Goal: Task Accomplishment & Management: Manage account settings

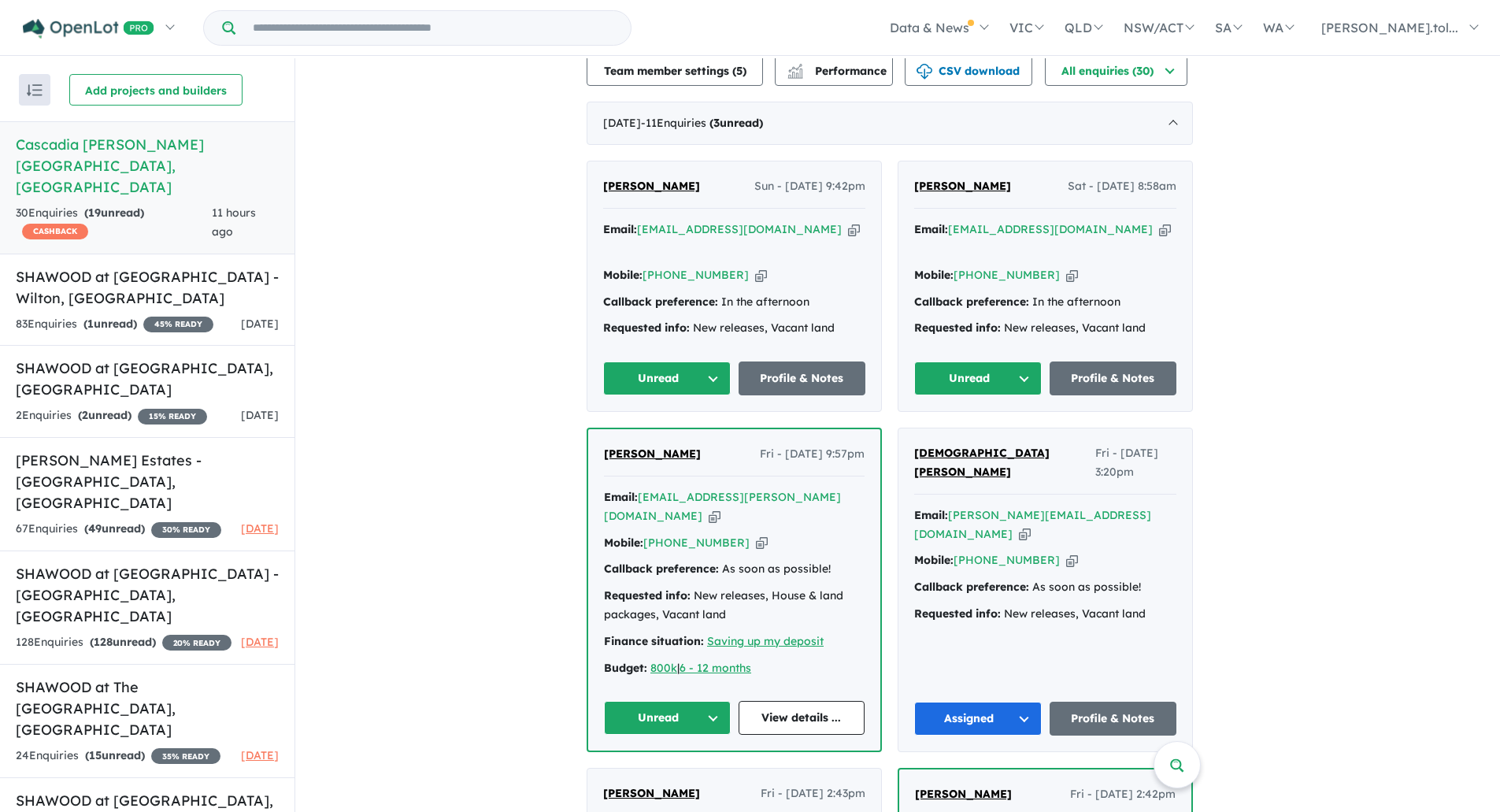
scroll to position [788, 0]
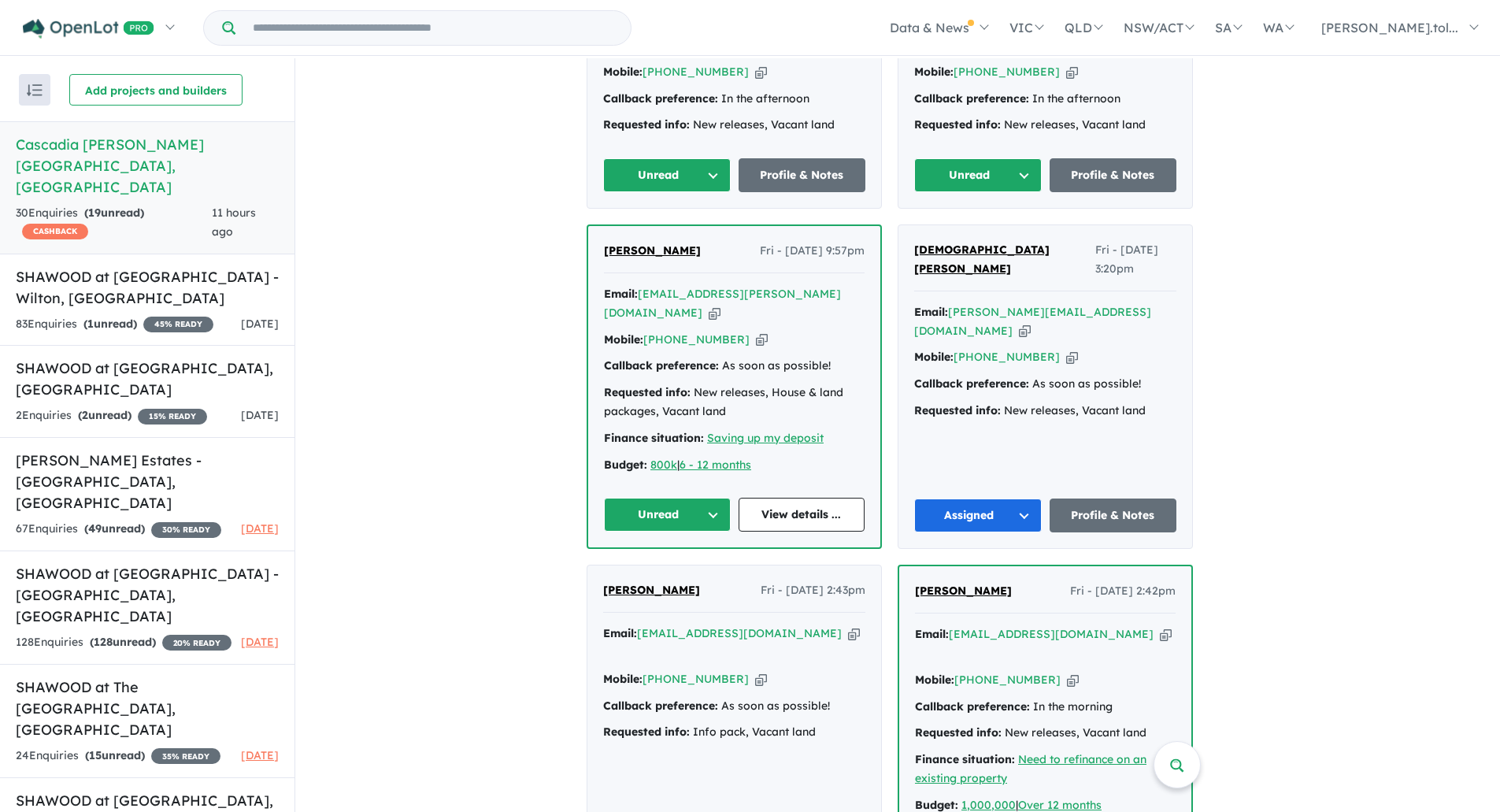
click at [721, 304] on icon "button" at bounding box center [714, 313] width 12 height 17
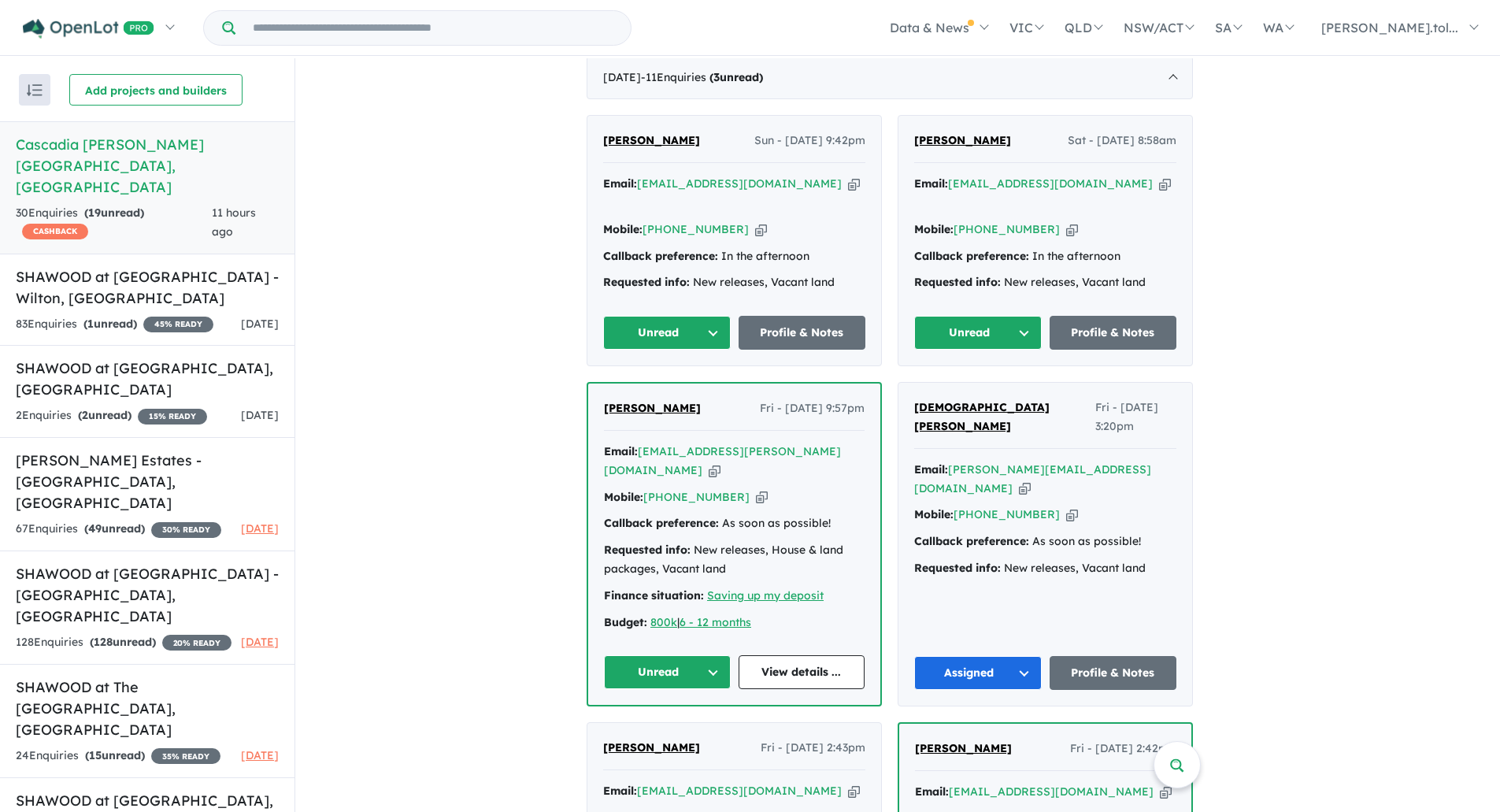
click at [756, 489] on icon "button" at bounding box center [762, 497] width 12 height 17
click at [682, 657] on button "Unread" at bounding box center [667, 672] width 127 height 34
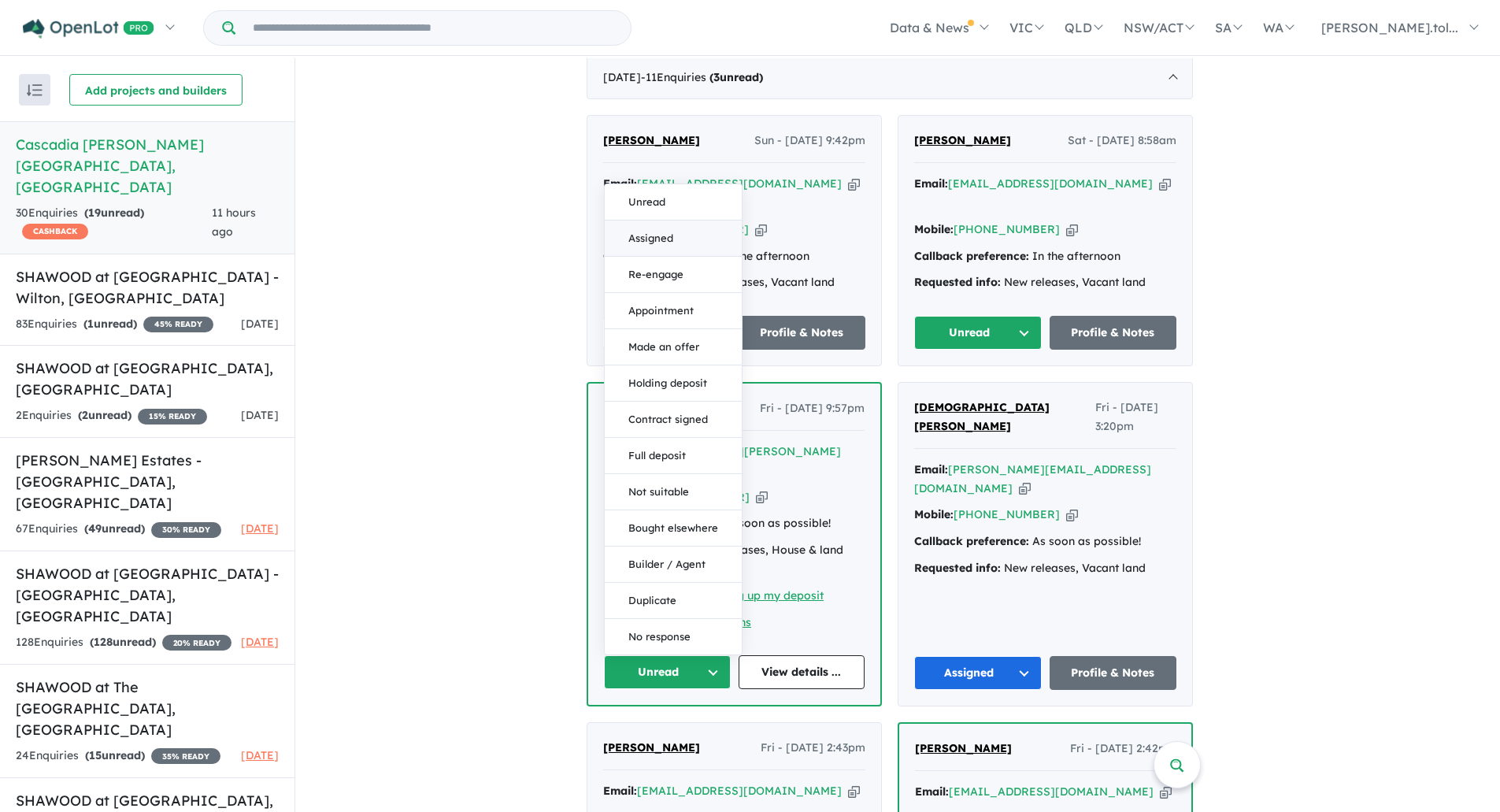
click at [665, 220] on button "Assigned" at bounding box center [673, 238] width 137 height 36
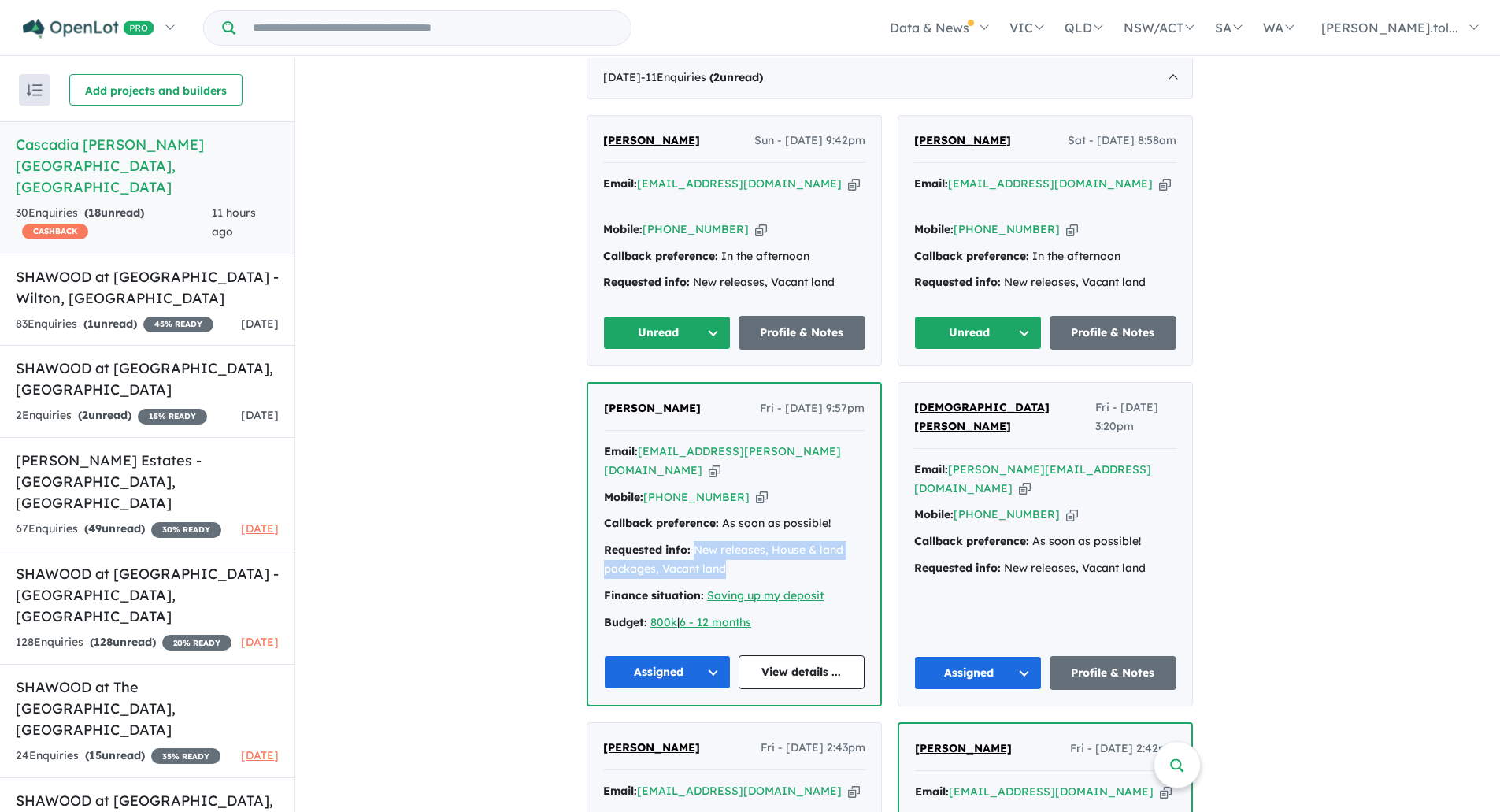
drag, startPoint x: 697, startPoint y: 523, endPoint x: 742, endPoint y: 539, distance: 47.8
click at [742, 541] on div "Requested info: New releases, House & land packages, Vacant land" at bounding box center [734, 560] width 260 height 37
copy div "New releases, House & land packages, Vacant land"
click at [984, 328] on button "Unread" at bounding box center [977, 332] width 128 height 34
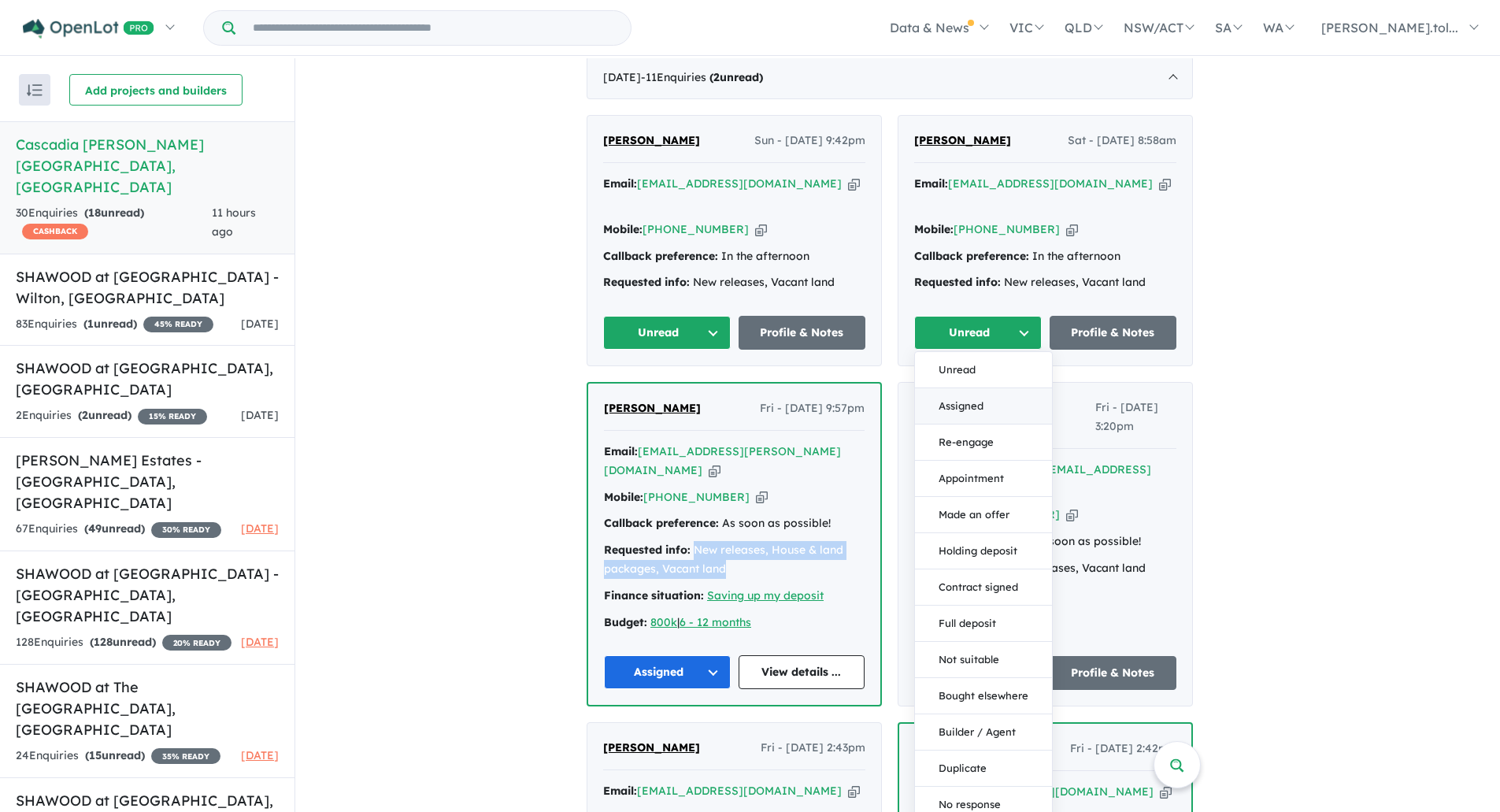
click at [980, 388] on button "Assigned" at bounding box center [983, 406] width 137 height 36
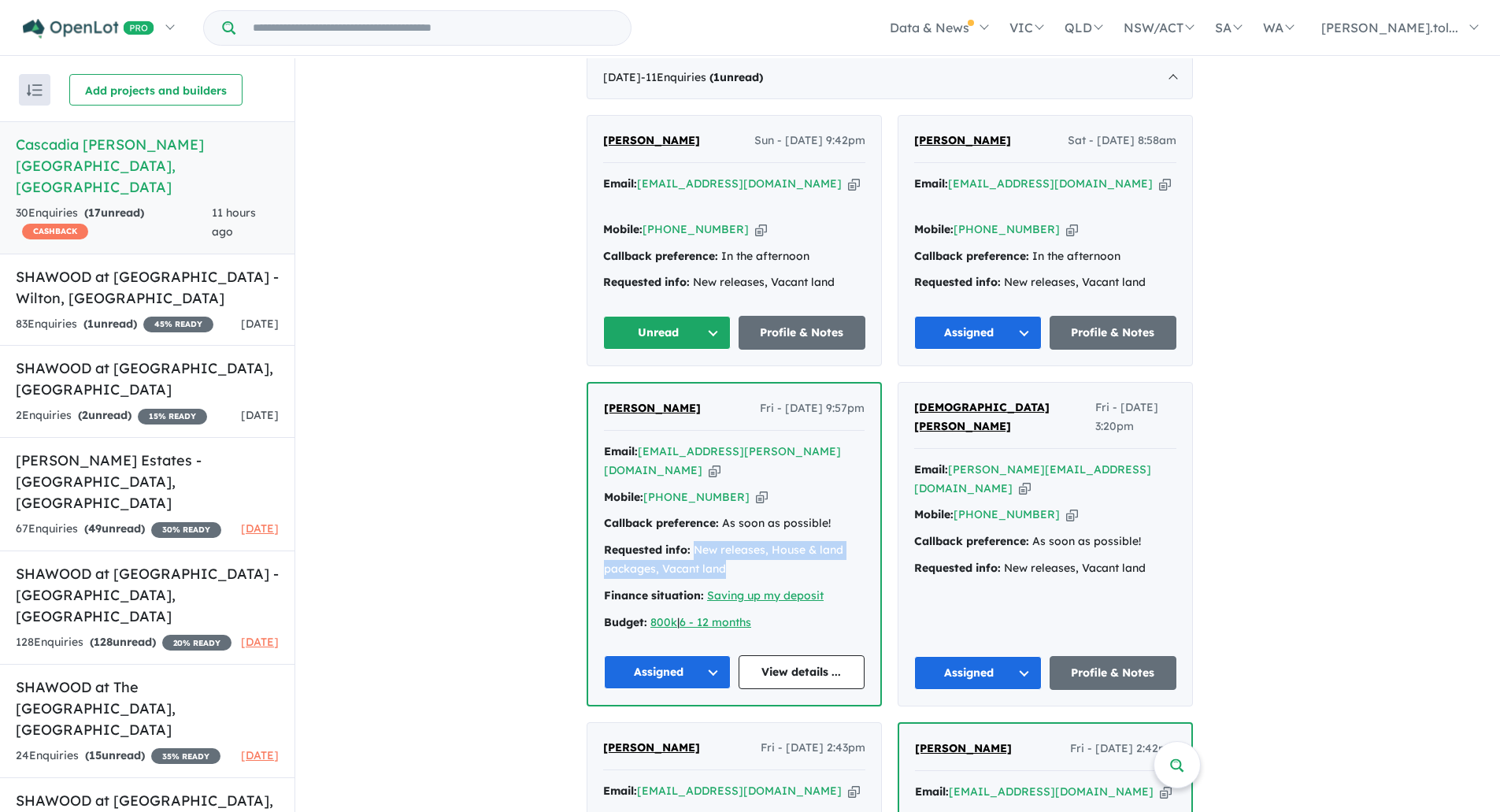
click at [1159, 192] on icon "button" at bounding box center [1165, 184] width 12 height 17
copy div "New releases, House & land packages, Vacant land"
click at [1066, 228] on icon "button" at bounding box center [1072, 230] width 12 height 17
copy div "New releases, House & land packages, Vacant land"
drag, startPoint x: 1010, startPoint y: 278, endPoint x: 1173, endPoint y: 274, distance: 163.0
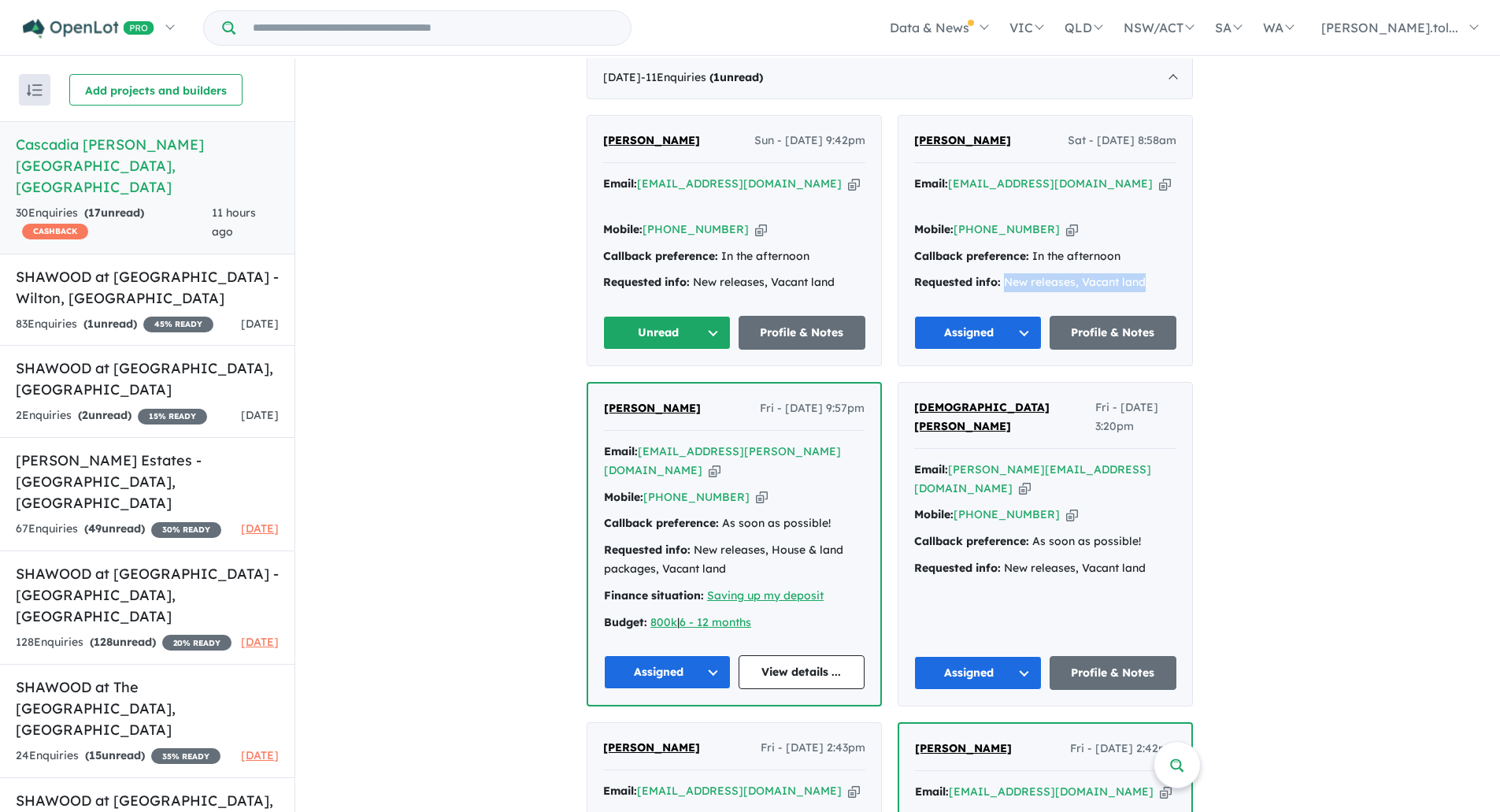
click at [1173, 274] on div "Requested info: New releases, Vacant land" at bounding box center [1044, 283] width 262 height 19
copy div "New releases, Vacant land"
click at [848, 192] on icon "button" at bounding box center [854, 184] width 12 height 17
copy div "New releases, Vacant land"
click at [755, 230] on icon "button" at bounding box center [761, 230] width 12 height 17
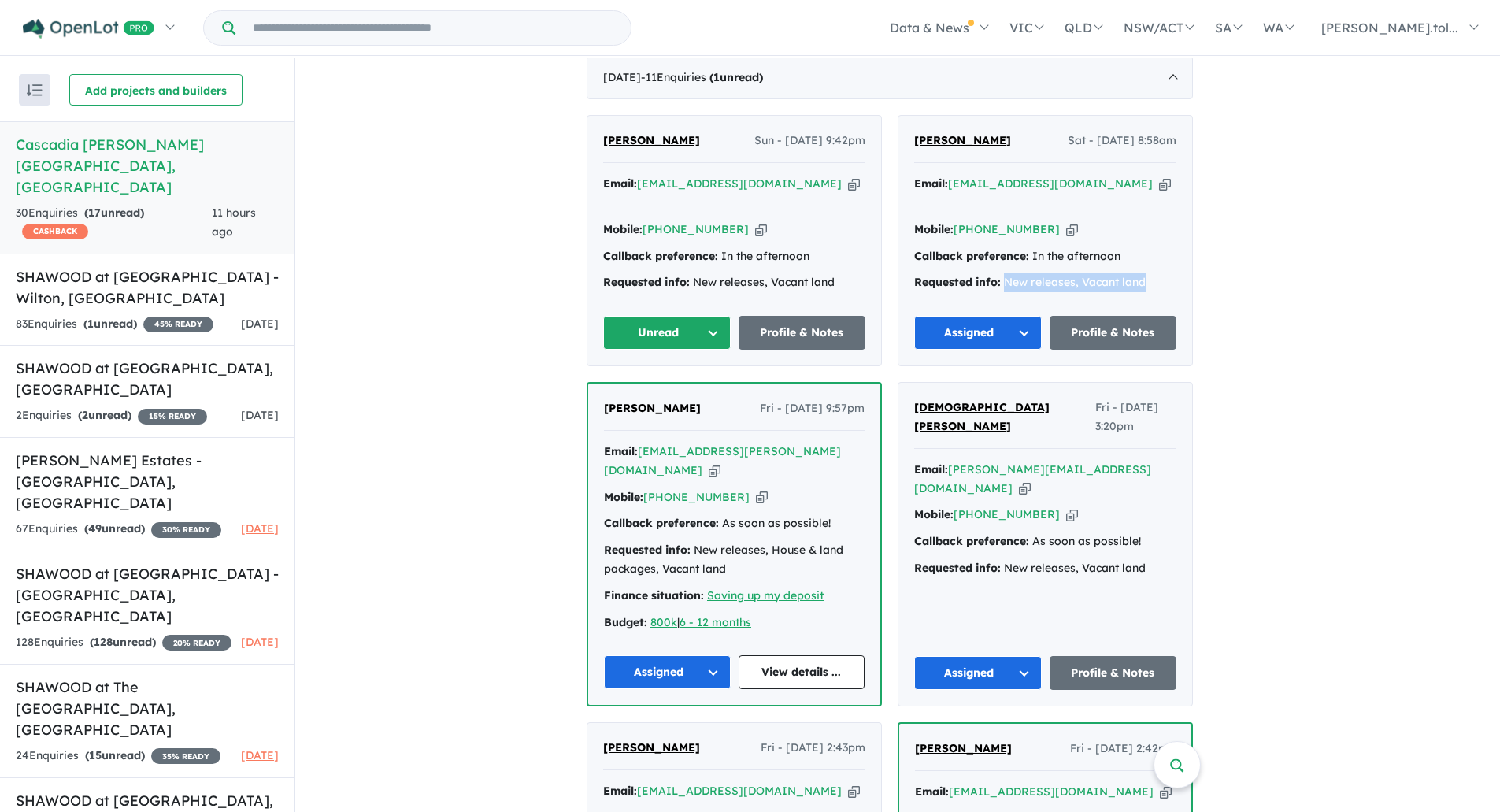
copy div "New releases, Vacant land"
click at [700, 329] on button "Unread" at bounding box center [666, 332] width 128 height 34
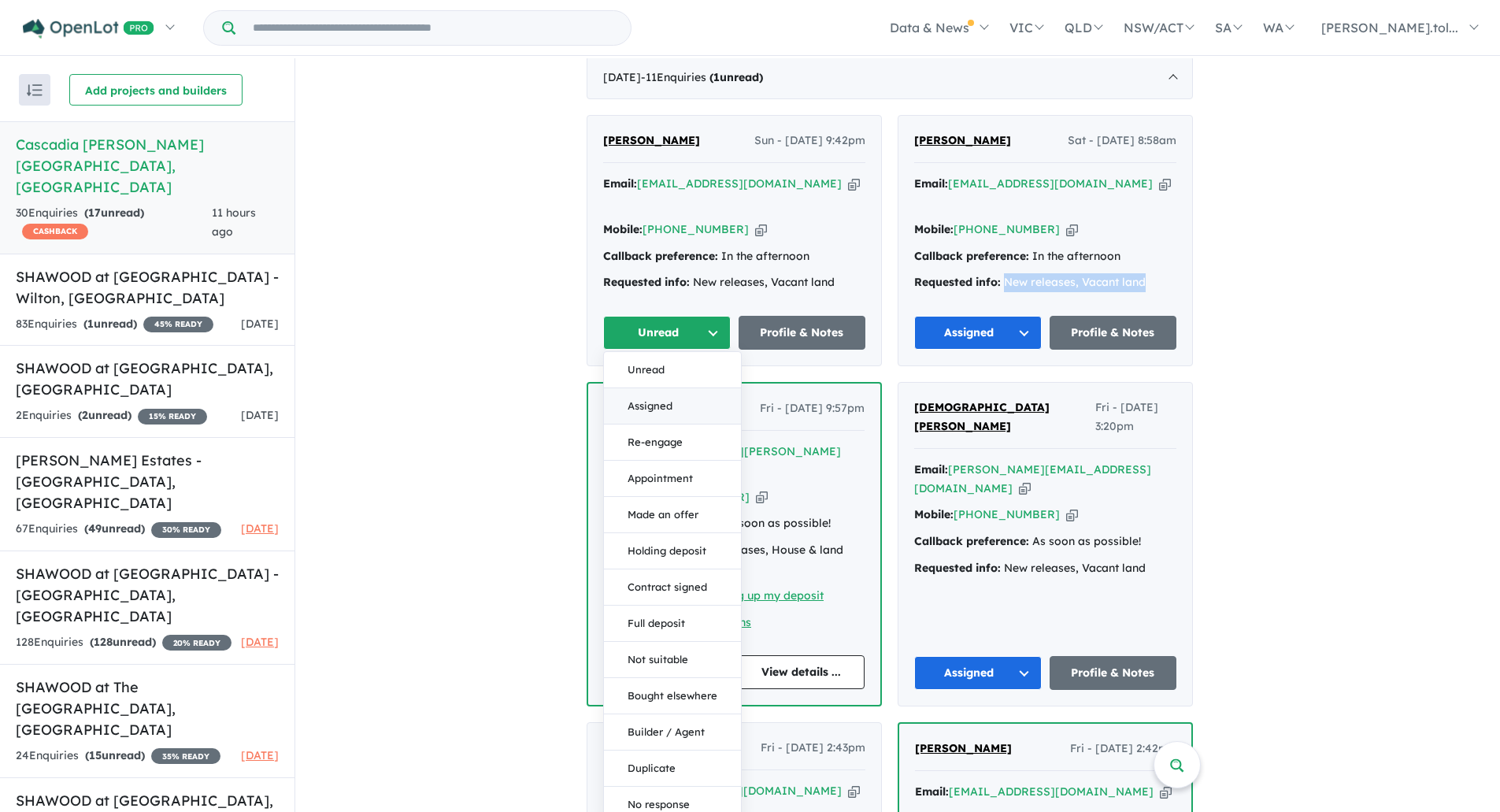
click at [691, 405] on button "Assigned" at bounding box center [672, 406] width 137 height 36
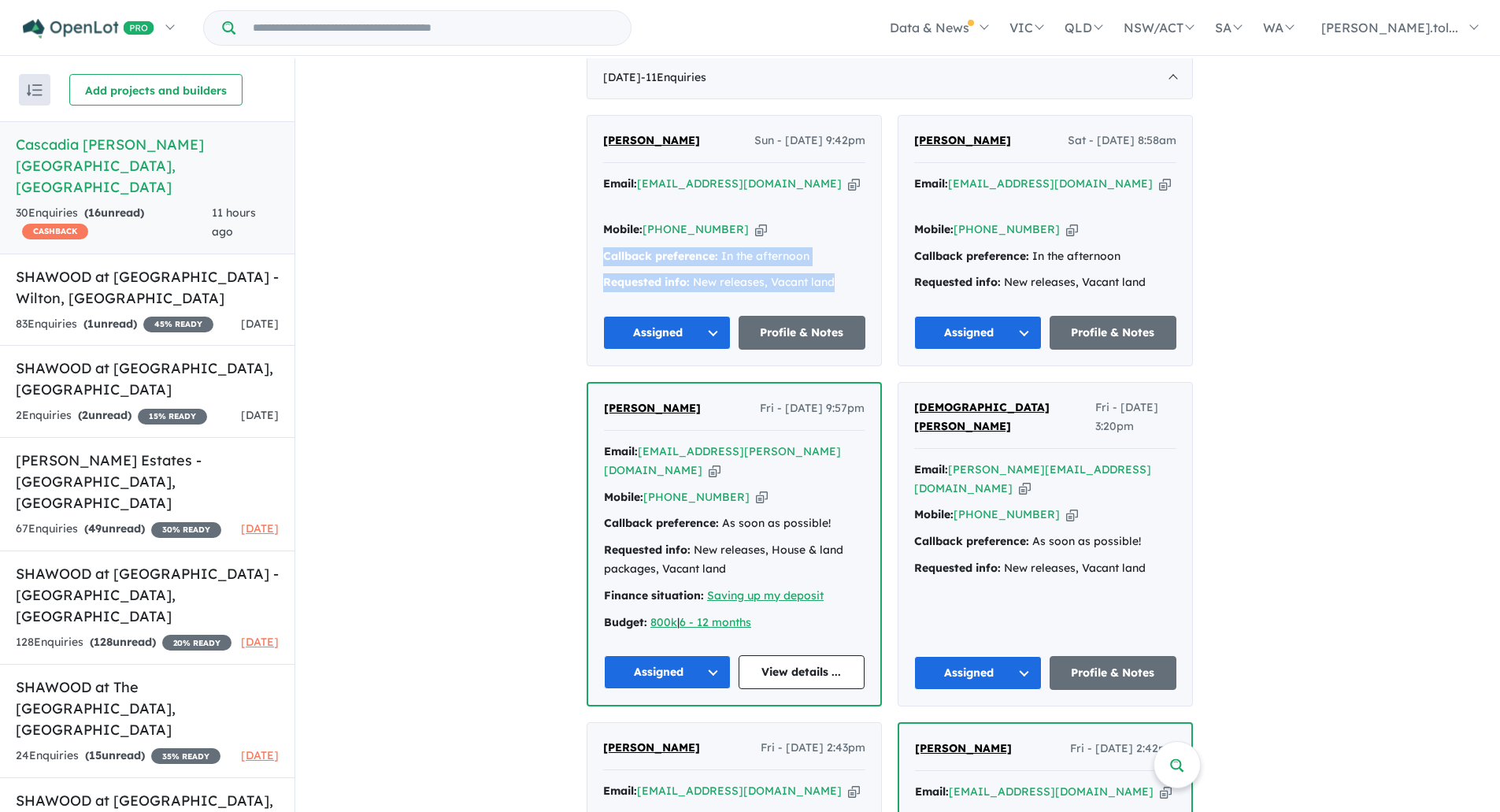
drag, startPoint x: 607, startPoint y: 250, endPoint x: 852, endPoint y: 277, distance: 246.5
click at [852, 277] on div "[PERSON_NAME] Sun - [DATE] 9:42pm Email: [EMAIL_ADDRESS][DOMAIN_NAME] Copied! M…" at bounding box center [734, 240] width 294 height 249
copy div "Callback preference: In the afternoon Requested info: New releases, Vacant land"
